Goal: Task Accomplishment & Management: Use online tool/utility

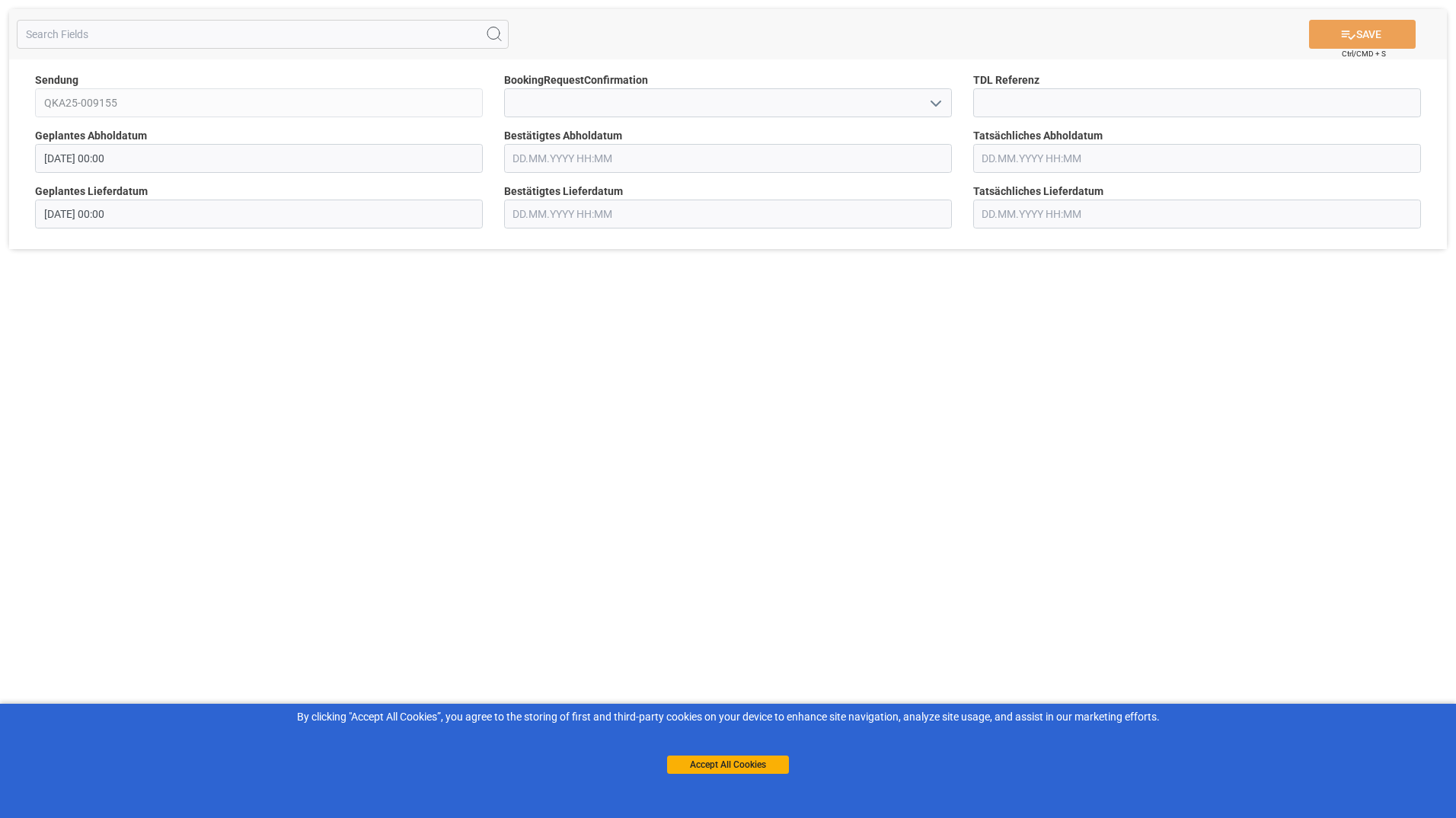
click at [632, 162] on input "text" at bounding box center [728, 158] width 448 height 29
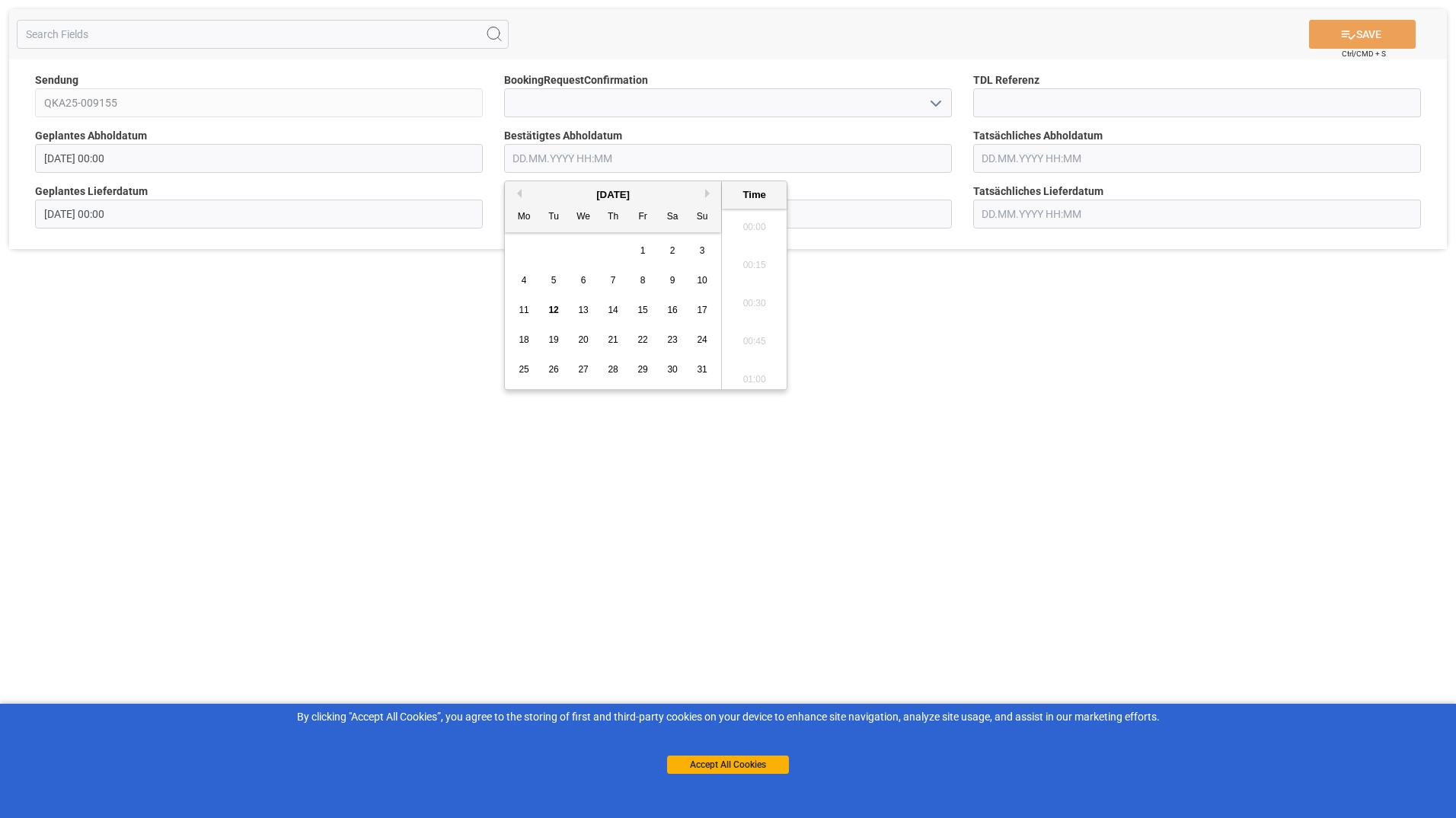
scroll to position [1795, 0]
click at [640, 311] on span "15" at bounding box center [642, 309] width 10 height 11
type input "[DATE] 00:00"
click at [1353, 32] on button "SAVE" at bounding box center [1362, 34] width 107 height 29
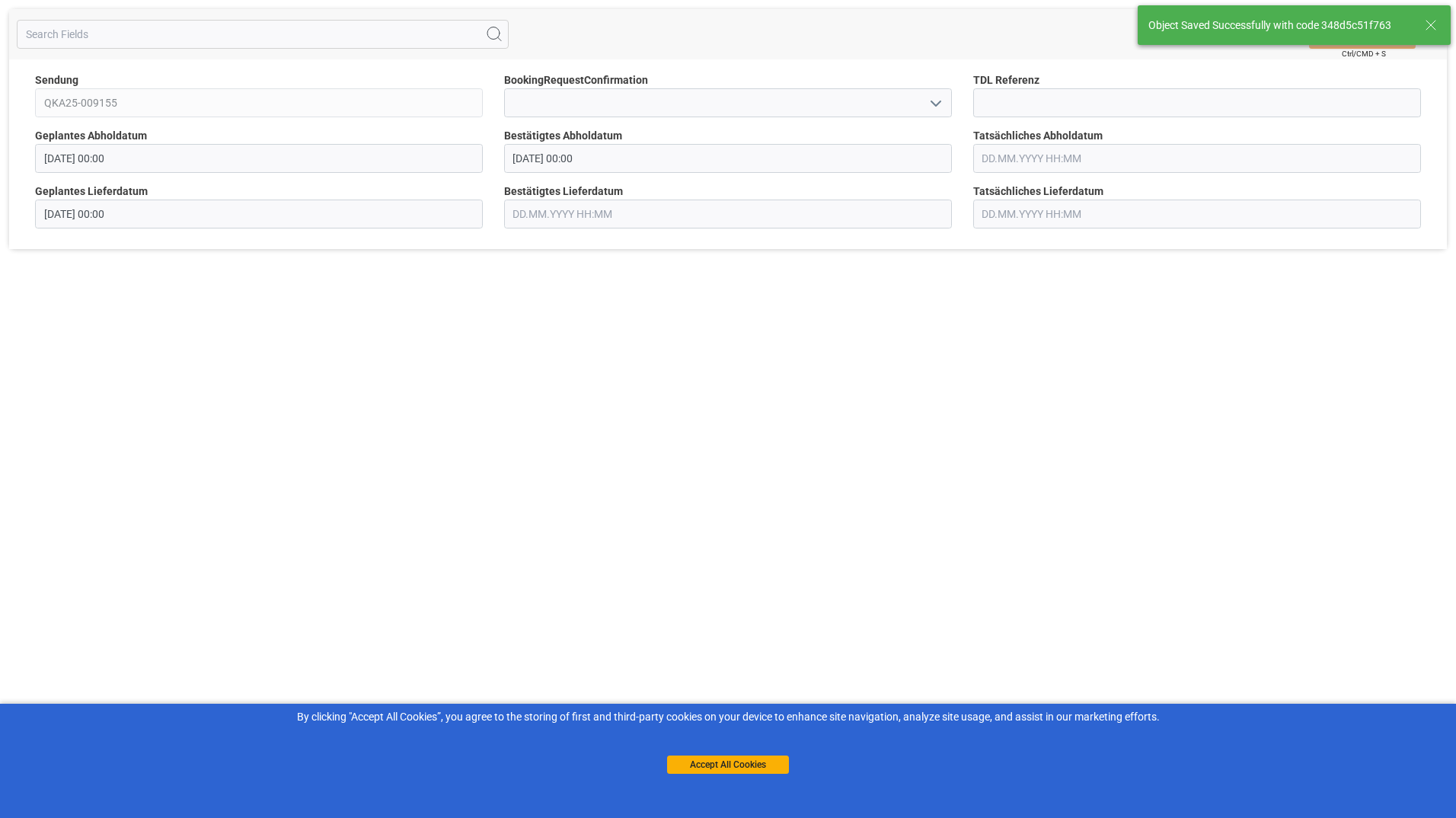
click at [1431, 25] on line at bounding box center [1431, 25] width 9 height 9
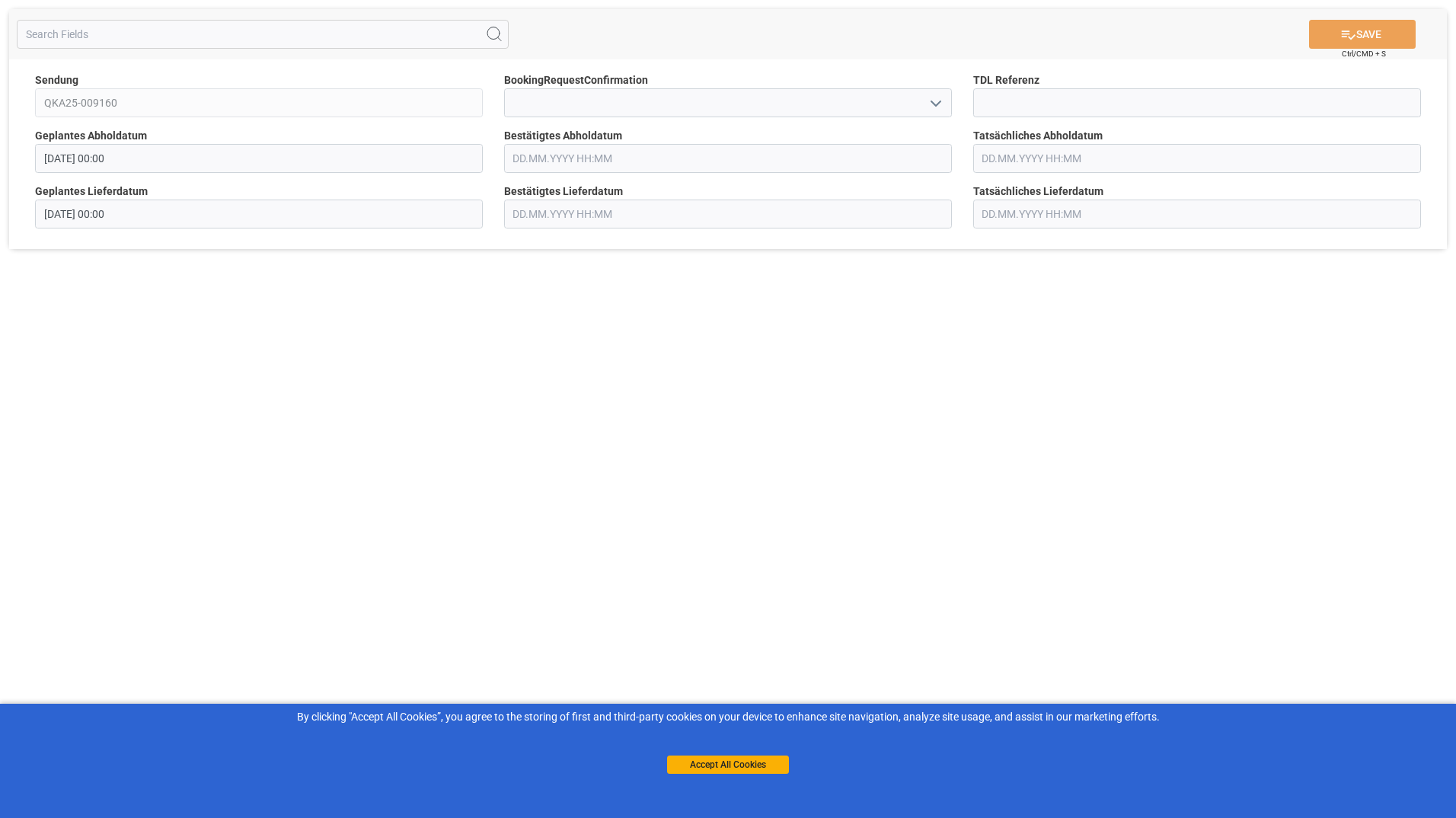
click at [563, 155] on input "text" at bounding box center [728, 158] width 448 height 29
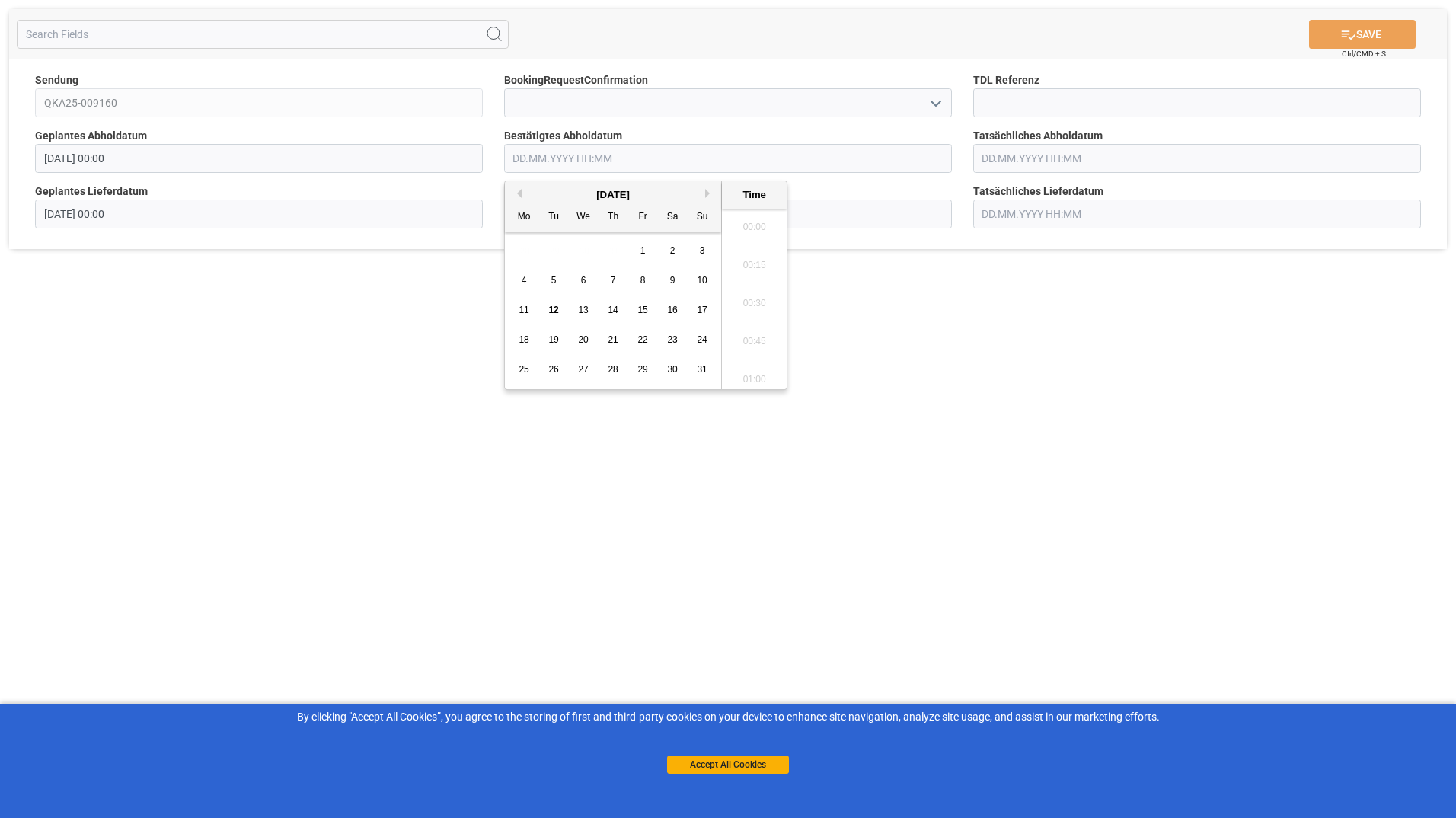
scroll to position [1795, 0]
click at [639, 309] on span "15" at bounding box center [642, 309] width 10 height 11
click at [524, 336] on span "18" at bounding box center [523, 340] width 10 height 11
type input "[DATE] 00:00"
click at [1349, 32] on icon at bounding box center [1348, 34] width 16 height 16
